Goal: Navigation & Orientation: Find specific page/section

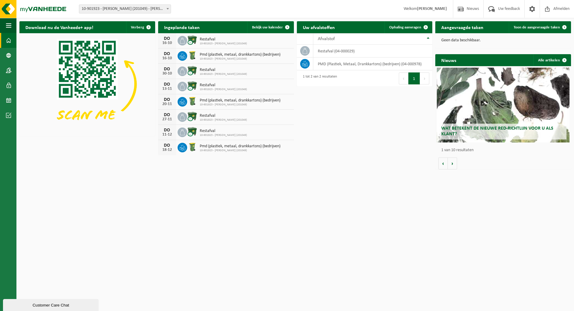
click at [417, 8] on strong "[PERSON_NAME]" at bounding box center [432, 9] width 30 height 4
click at [431, 9] on strong "[PERSON_NAME]" at bounding box center [432, 9] width 30 height 4
click at [533, 6] on span at bounding box center [532, 9] width 9 height 18
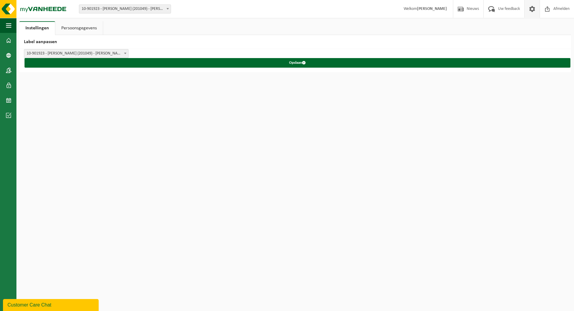
click at [76, 54] on span "10-901923 - [PERSON_NAME] (201049) - [PERSON_NAME]" at bounding box center [76, 53] width 104 height 8
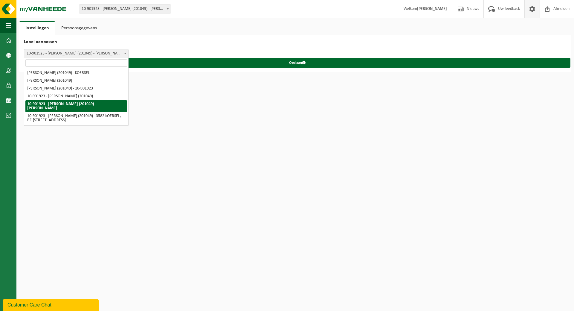
click at [76, 54] on span "10-901923 - [PERSON_NAME] (201049) - [PERSON_NAME]" at bounding box center [76, 53] width 104 height 8
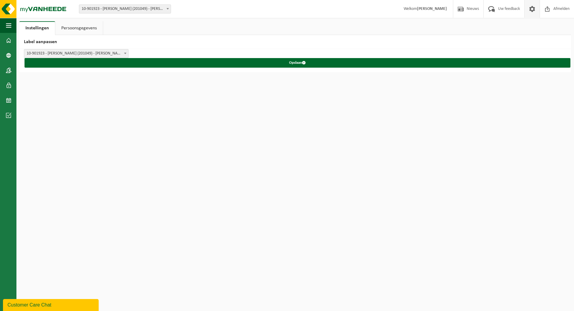
click at [78, 29] on link "Persoonsgegevens" at bounding box center [79, 28] width 48 height 14
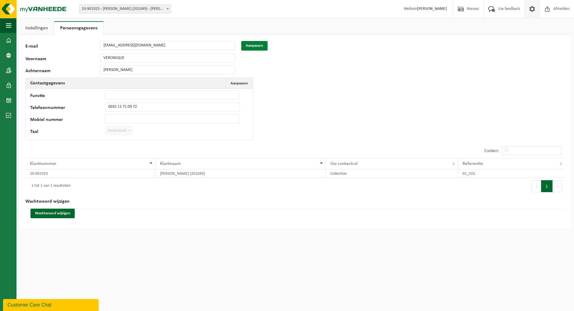
click at [256, 44] on button "Aanpassen" at bounding box center [254, 46] width 26 height 10
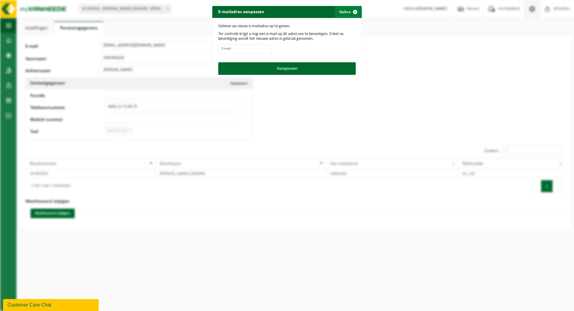
click at [349, 10] on span "button" at bounding box center [355, 12] width 12 height 12
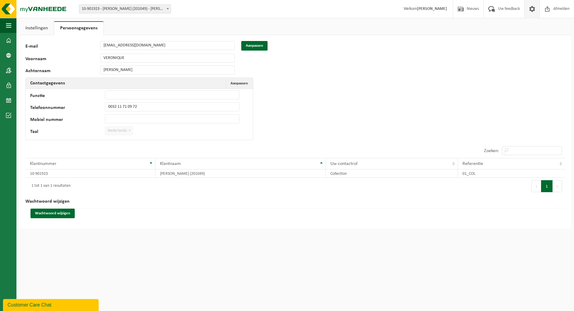
click at [54, 65] on div "Achternaam JOCHEMS" at bounding box center [132, 69] width 215 height 9
click at [150, 229] on div "Navigatie Nieuws Uw feedback Afmelden Dashboard Bedrijfsgegevens Contactpersone…" at bounding box center [287, 115] width 574 height 231
click at [37, 29] on link "Instellingen" at bounding box center [36, 28] width 34 height 14
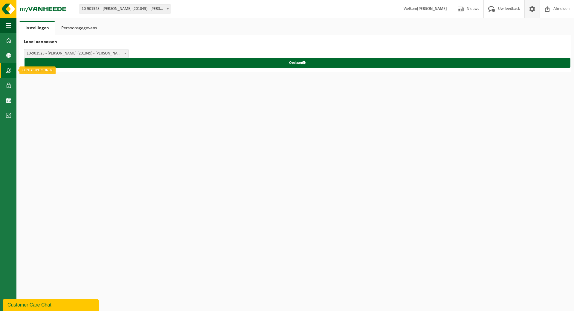
click at [10, 70] on span at bounding box center [8, 70] width 5 height 15
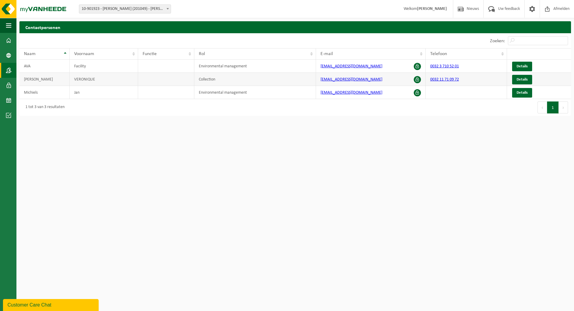
click at [93, 80] on td "VERONIQUE" at bounding box center [104, 79] width 68 height 13
click at [8, 102] on span at bounding box center [8, 100] width 5 height 15
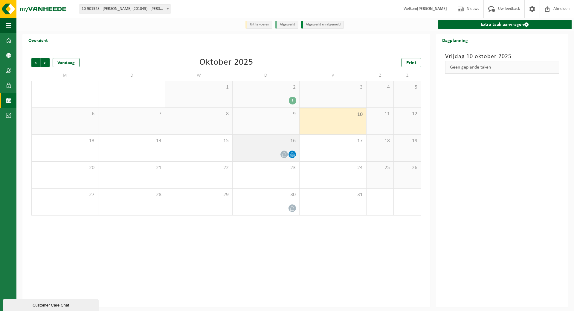
click at [266, 145] on div "16" at bounding box center [266, 148] width 67 height 27
